Goal: Navigation & Orientation: Find specific page/section

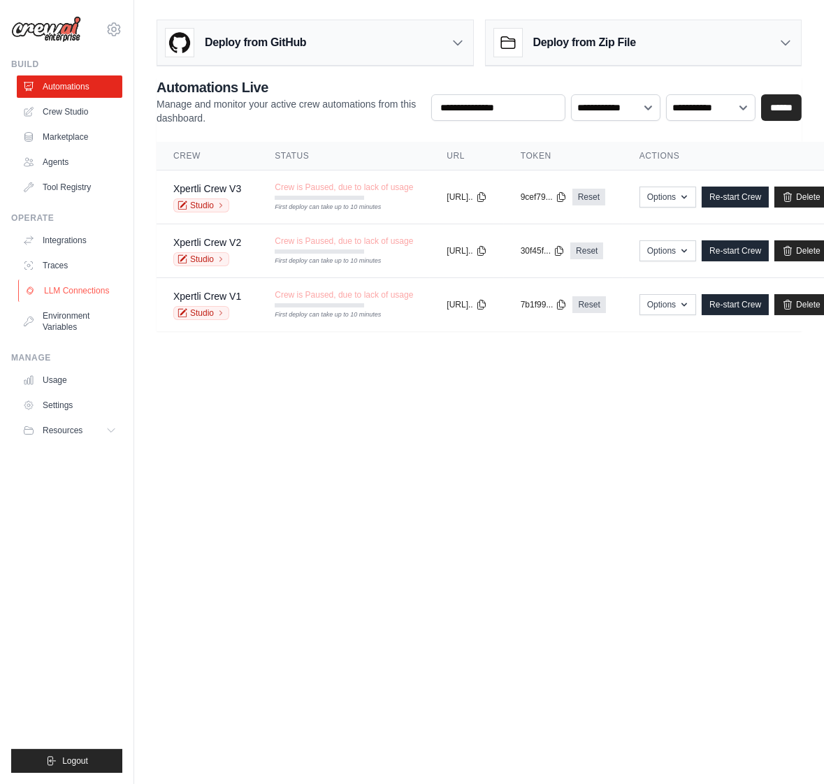
click at [75, 292] on link "LLM Connections" at bounding box center [71, 291] width 106 height 22
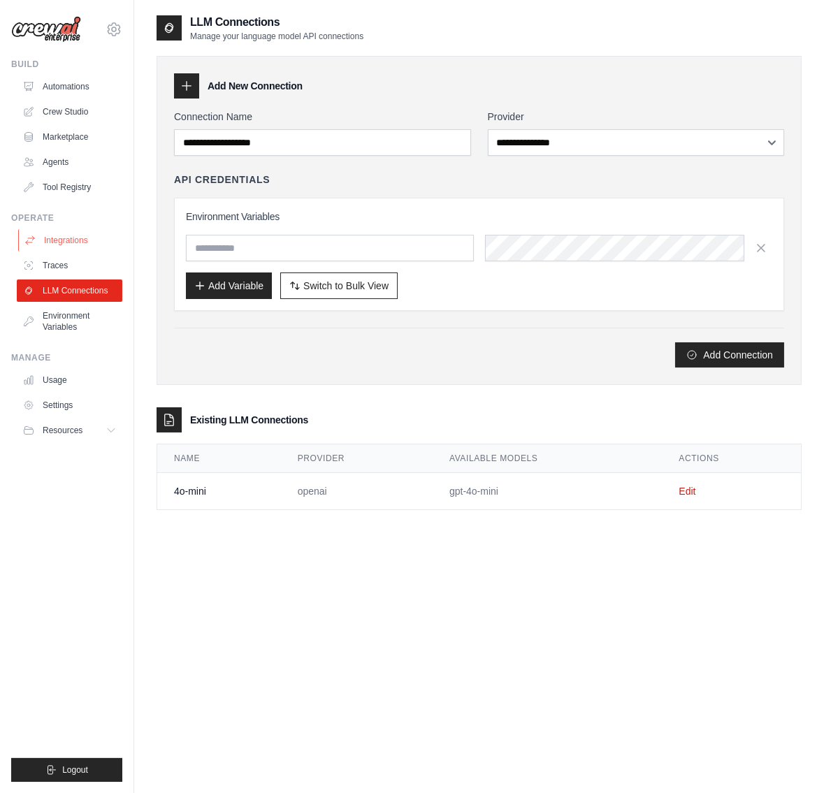
click at [55, 247] on link "Integrations" at bounding box center [71, 240] width 106 height 22
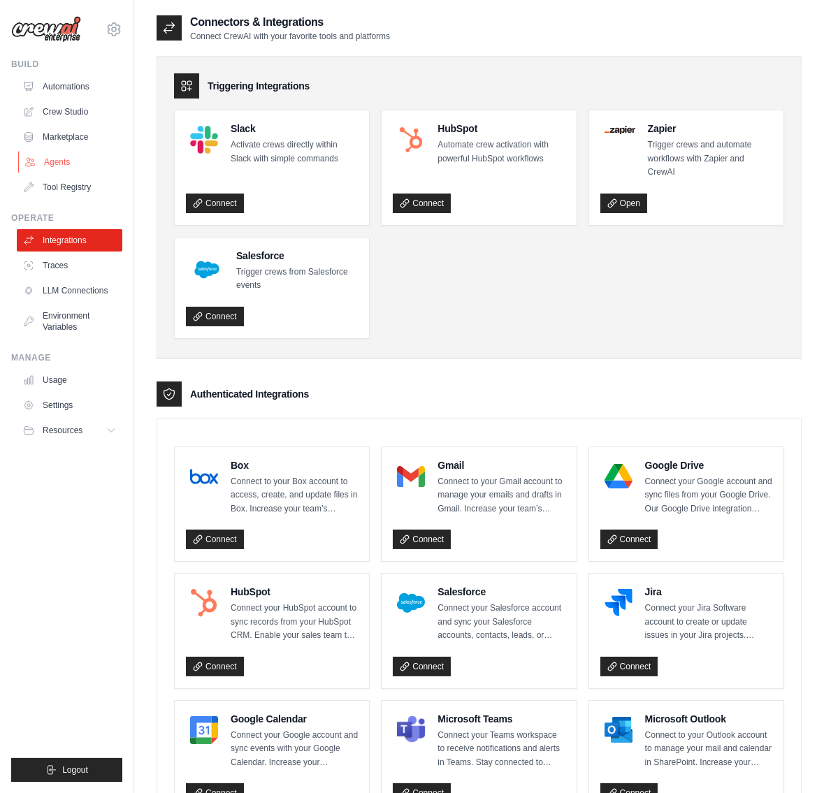
click at [55, 163] on link "Agents" at bounding box center [71, 162] width 106 height 22
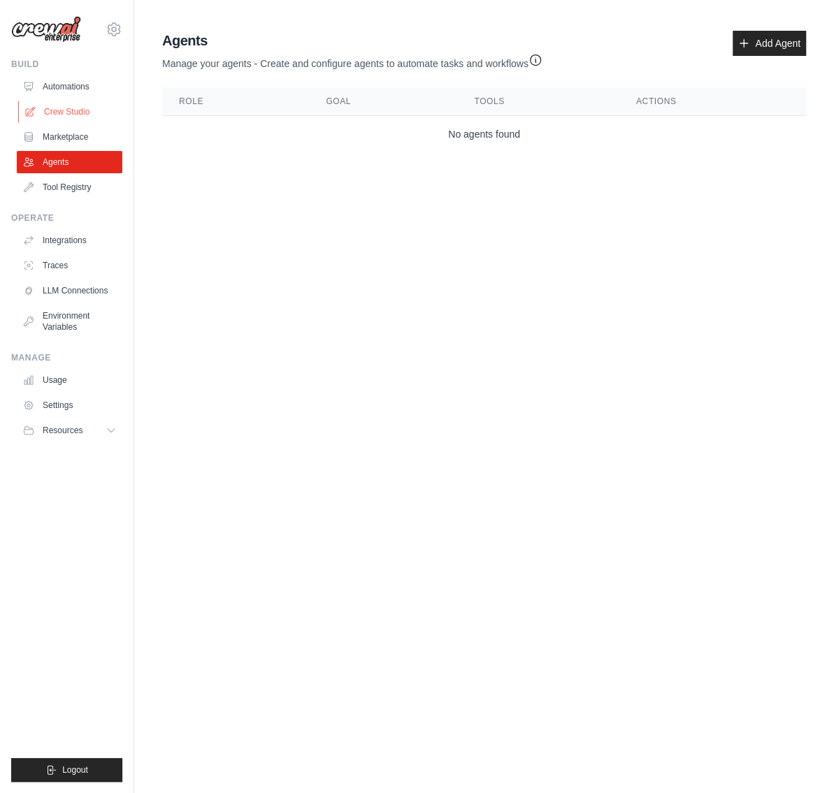
click at [64, 109] on link "Crew Studio" at bounding box center [71, 112] width 106 height 22
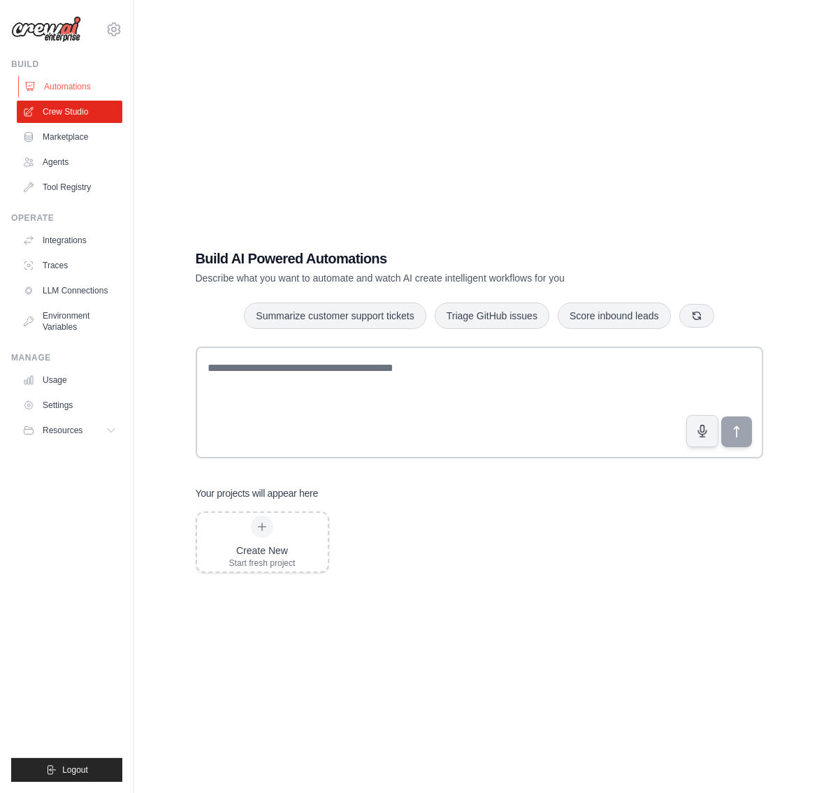
click at [52, 84] on link "Automations" at bounding box center [71, 86] width 106 height 22
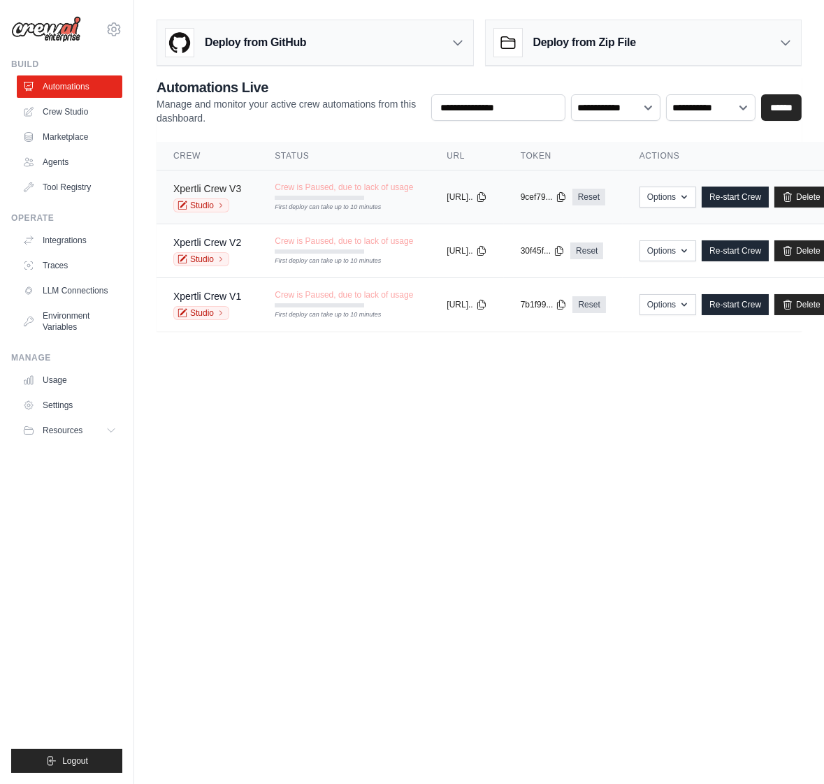
click at [232, 185] on link "Xpertli Crew V3" at bounding box center [207, 188] width 68 height 11
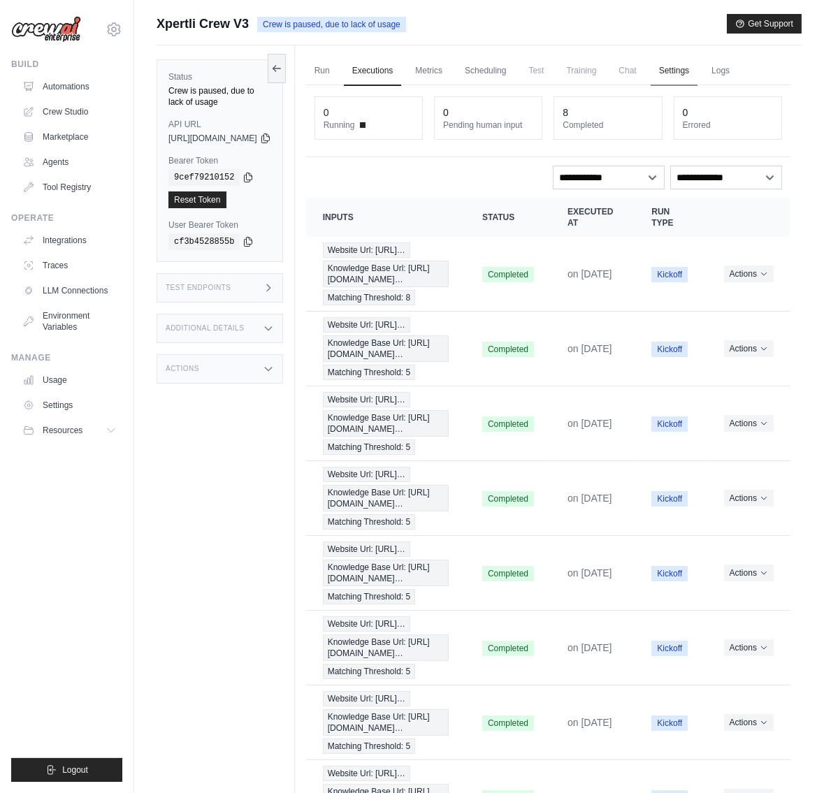
click at [698, 73] on link "Settings" at bounding box center [674, 71] width 47 height 29
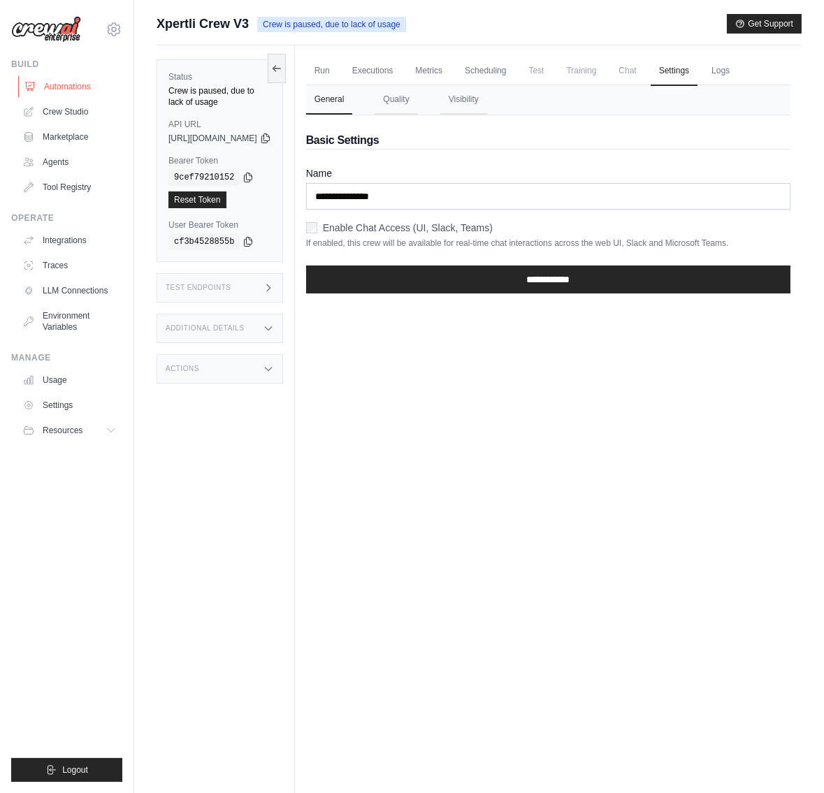
click at [61, 83] on link "Automations" at bounding box center [71, 86] width 106 height 22
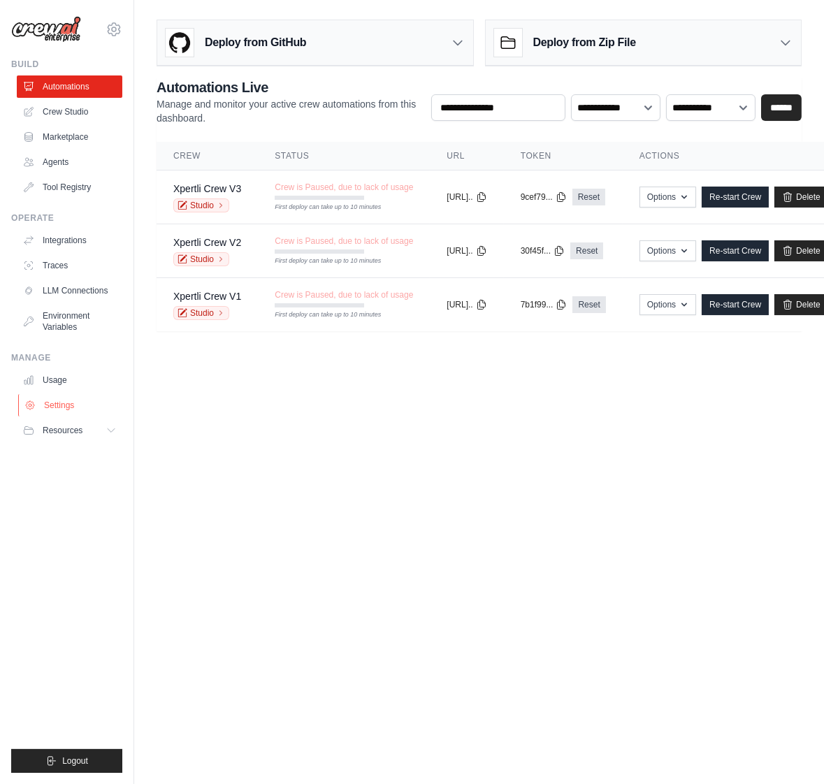
click at [55, 409] on link "Settings" at bounding box center [71, 405] width 106 height 22
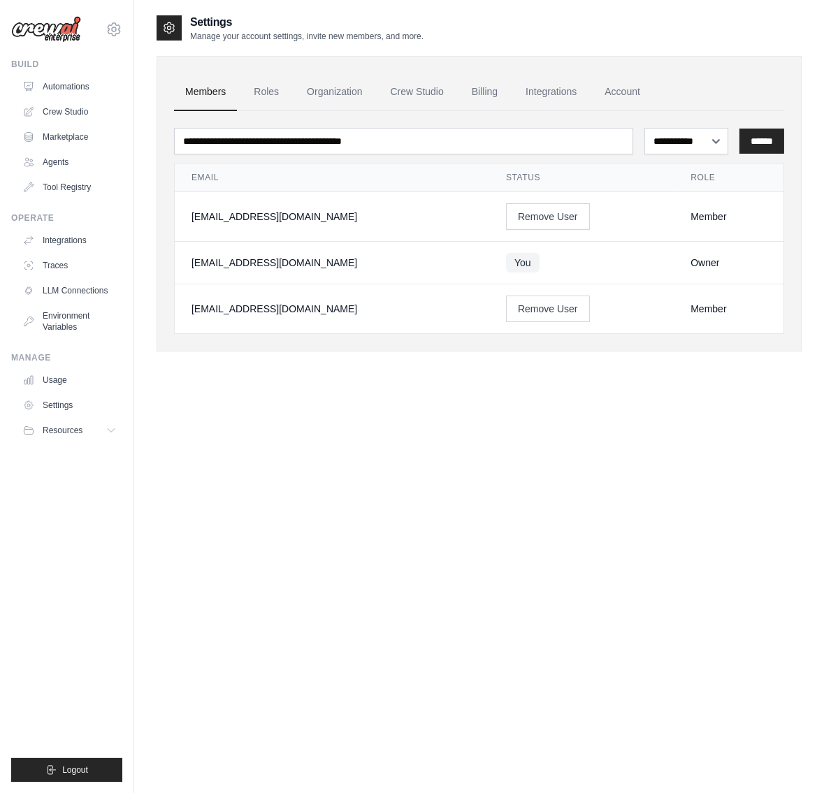
click at [213, 310] on div "xpertlitest@gmail.com" at bounding box center [332, 309] width 281 height 14
copy tr "xpertlitest@gmail.com"
click at [62, 263] on link "Traces" at bounding box center [71, 265] width 106 height 22
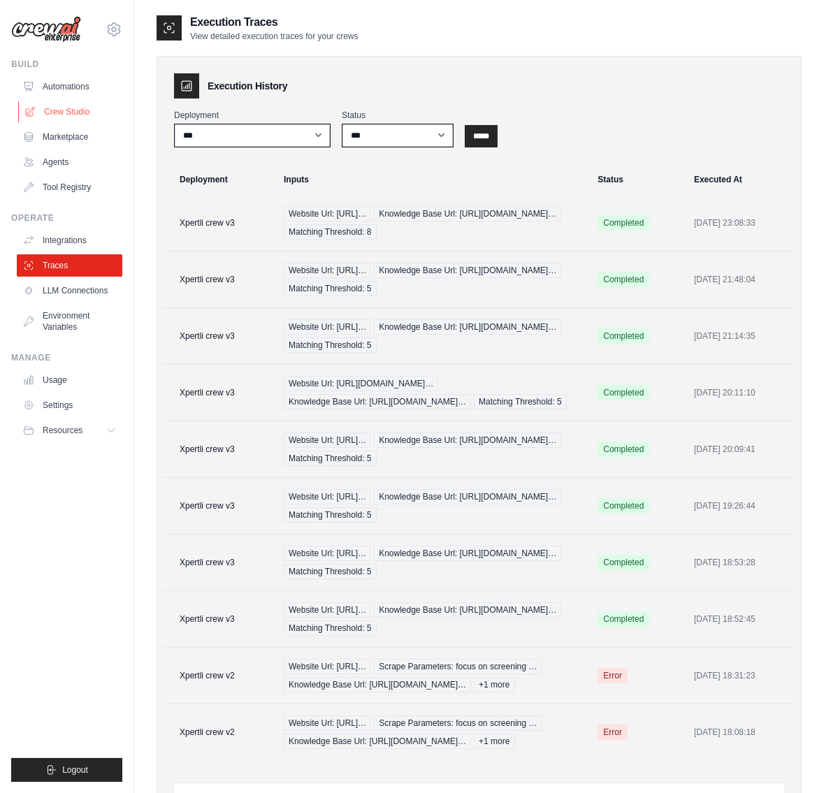
click at [87, 109] on link "Crew Studio" at bounding box center [71, 112] width 106 height 22
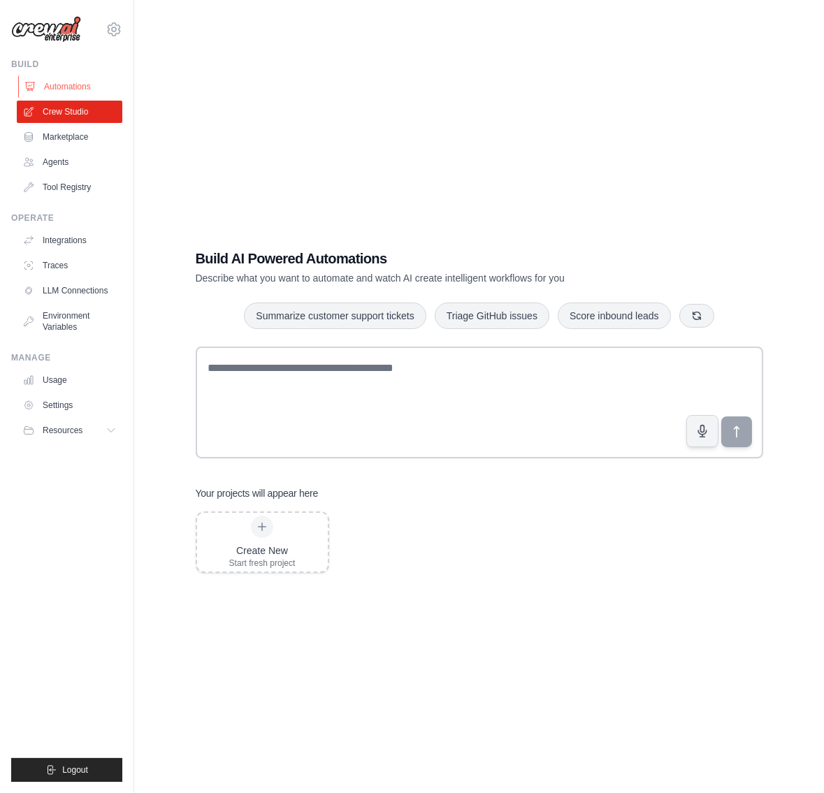
click at [69, 91] on link "Automations" at bounding box center [71, 86] width 106 height 22
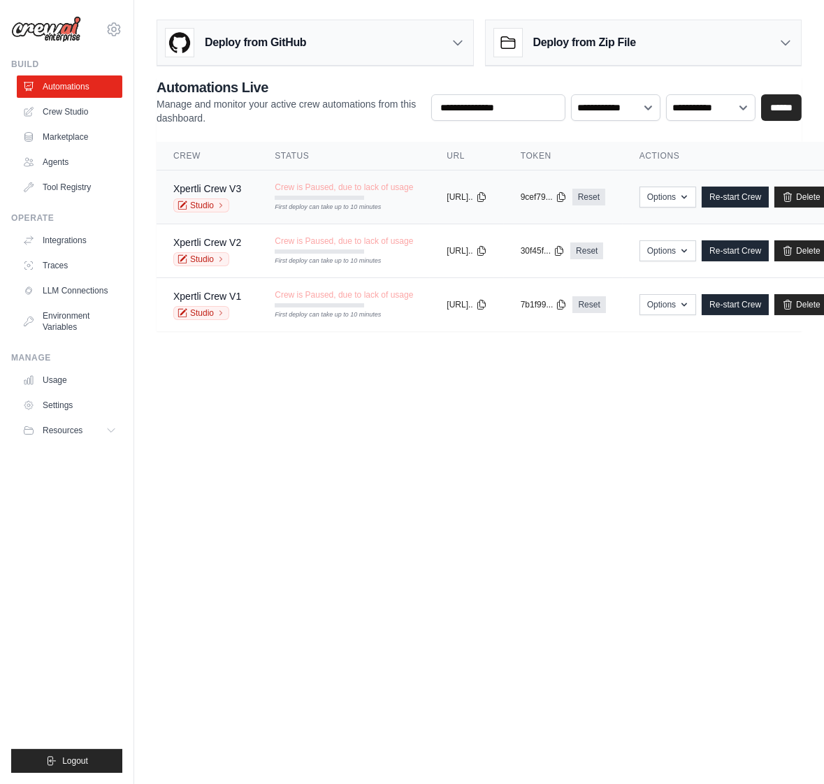
click at [243, 202] on td "Xpertli Crew V3 Studio" at bounding box center [207, 198] width 101 height 54
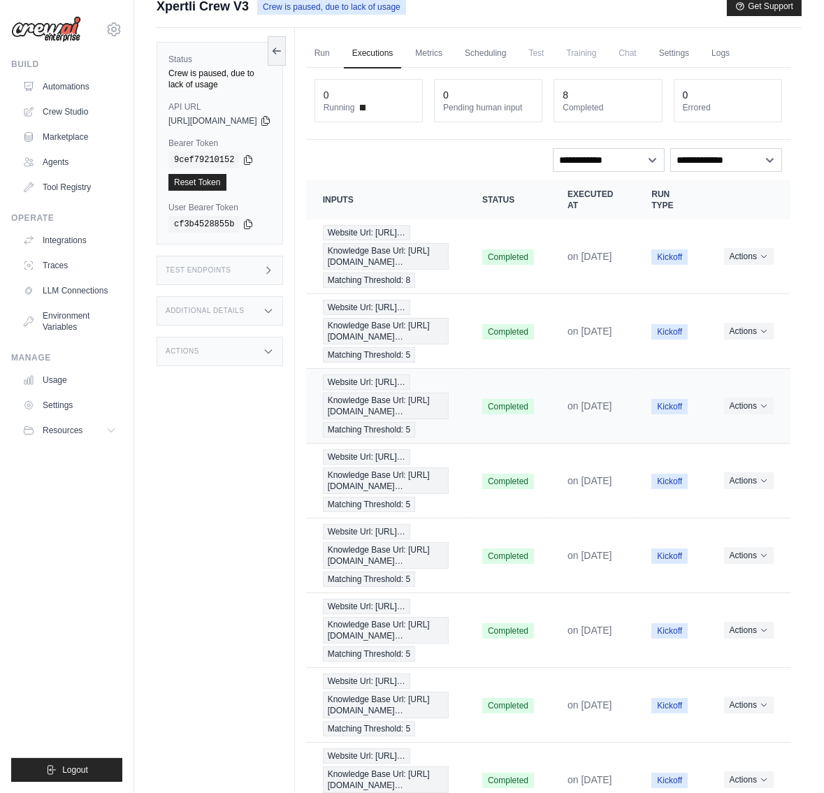
scroll to position [26, 0]
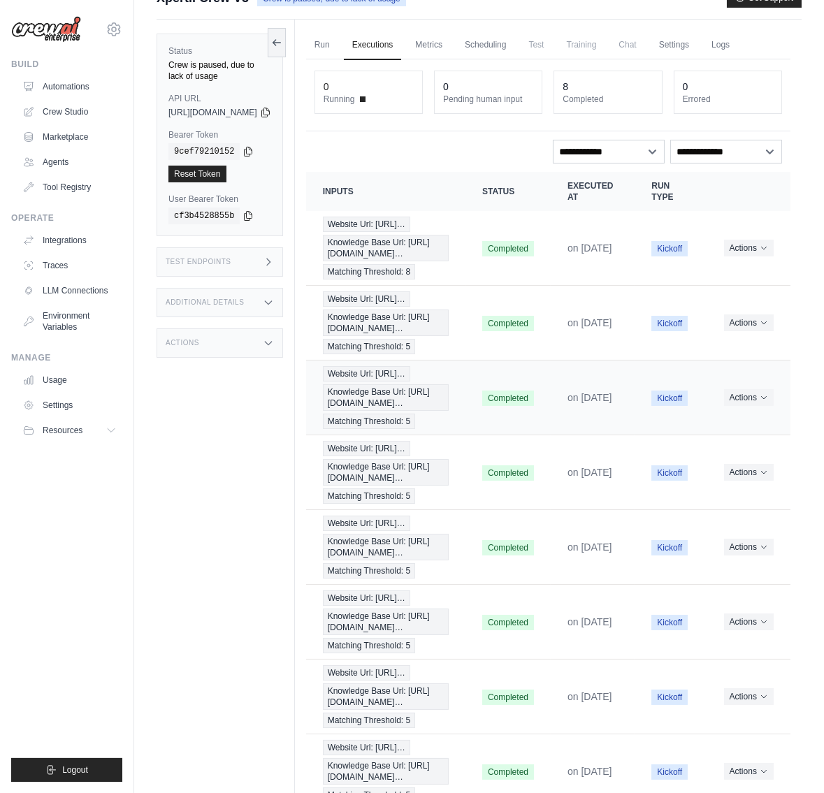
click at [522, 413] on td "Completed" at bounding box center [508, 397] width 85 height 75
